Goal: Check status: Check status

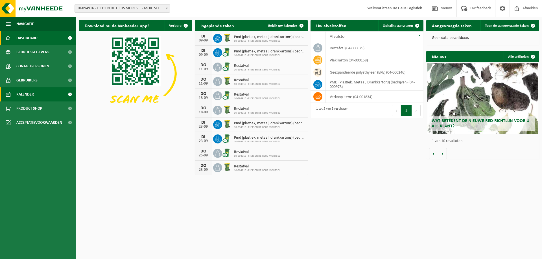
click at [28, 97] on span "Kalender" at bounding box center [24, 94] width 17 height 14
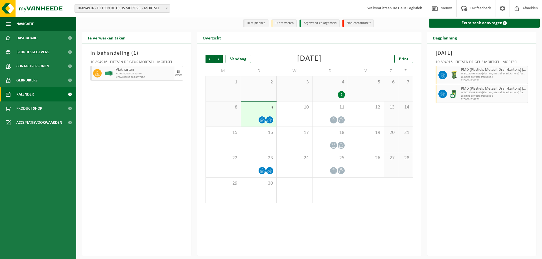
click at [124, 77] on span "Omwisseling op aanvraag" at bounding box center [144, 77] width 57 height 3
click at [99, 75] on icon at bounding box center [97, 73] width 5 height 5
click at [109, 63] on div "10-894916 - FIETSEN DE GEUS MORTSEL - MORTSEL" at bounding box center [136, 63] width 93 height 6
click at [121, 52] on h3 "In behandeling ( 1 )" at bounding box center [136, 53] width 93 height 8
click at [125, 69] on span "Vlak karton" at bounding box center [144, 70] width 57 height 5
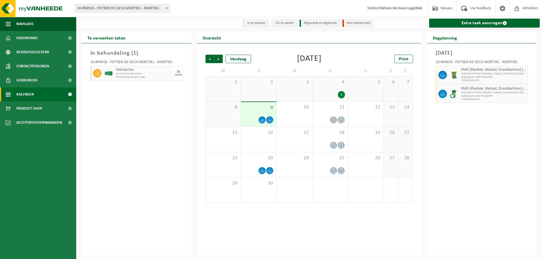
click at [167, 73] on span "HK-XC-40-G vlak karton" at bounding box center [144, 73] width 57 height 3
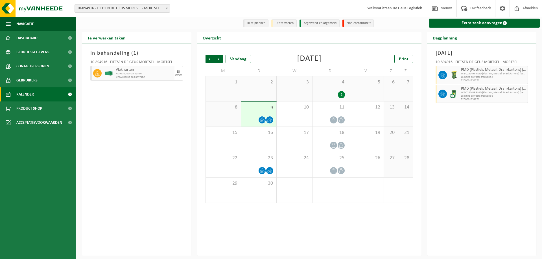
click at [172, 102] on div "In behandeling ( 1 ) 10-894916 - FIETSEN DE GEUS MORTSEL - MORTSEL Vlak karton …" at bounding box center [137, 149] width 110 height 213
